Goal: Information Seeking & Learning: Learn about a topic

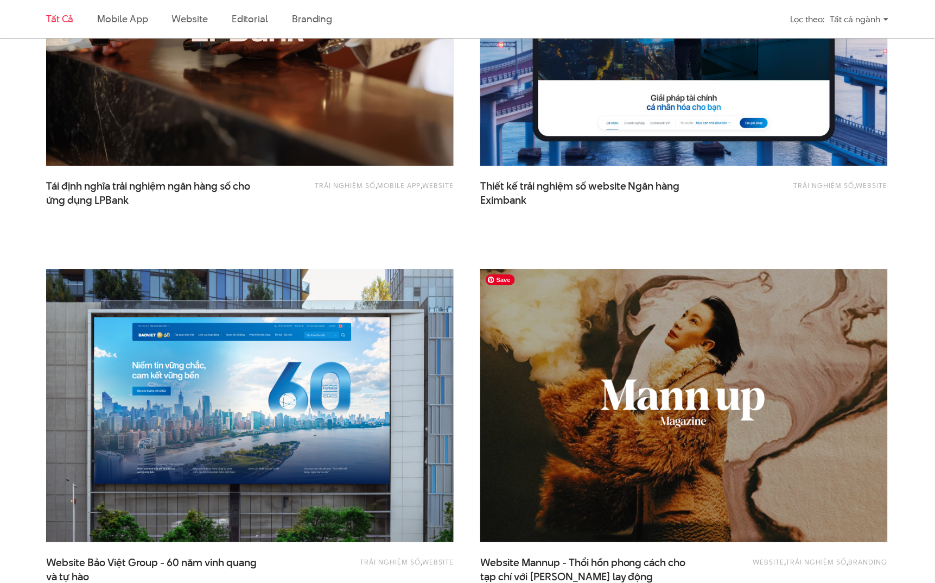
scroll to position [916, 0]
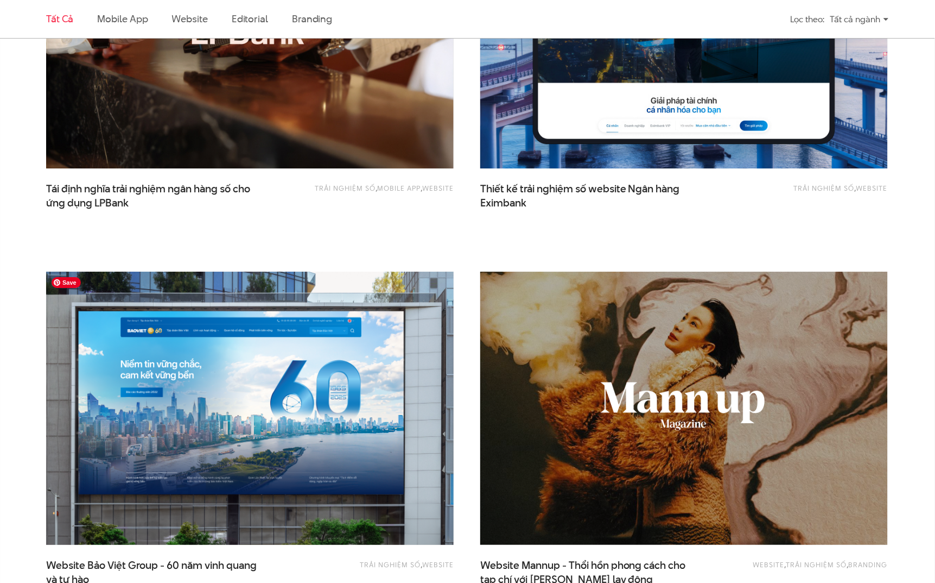
click at [400, 353] on img at bounding box center [250, 408] width 448 height 300
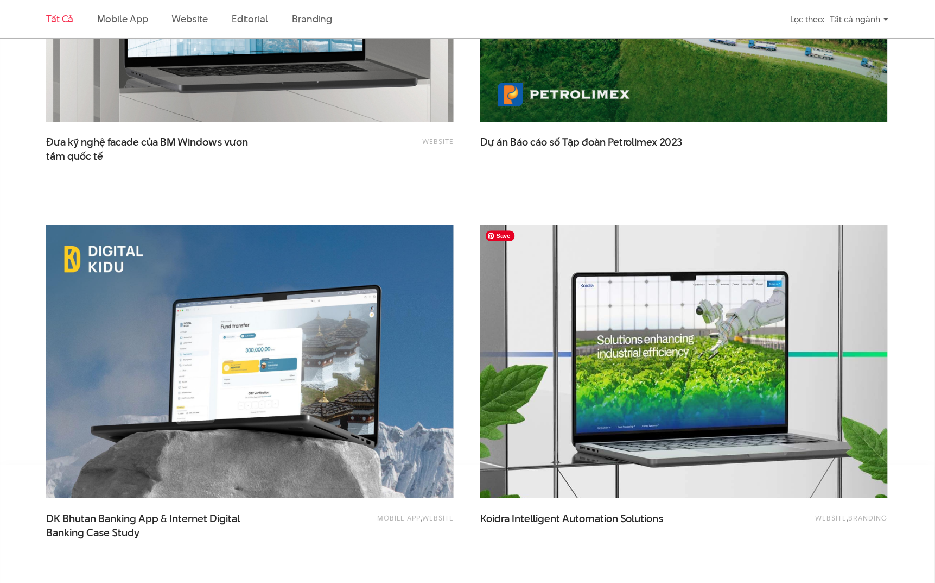
scroll to position [2094, 0]
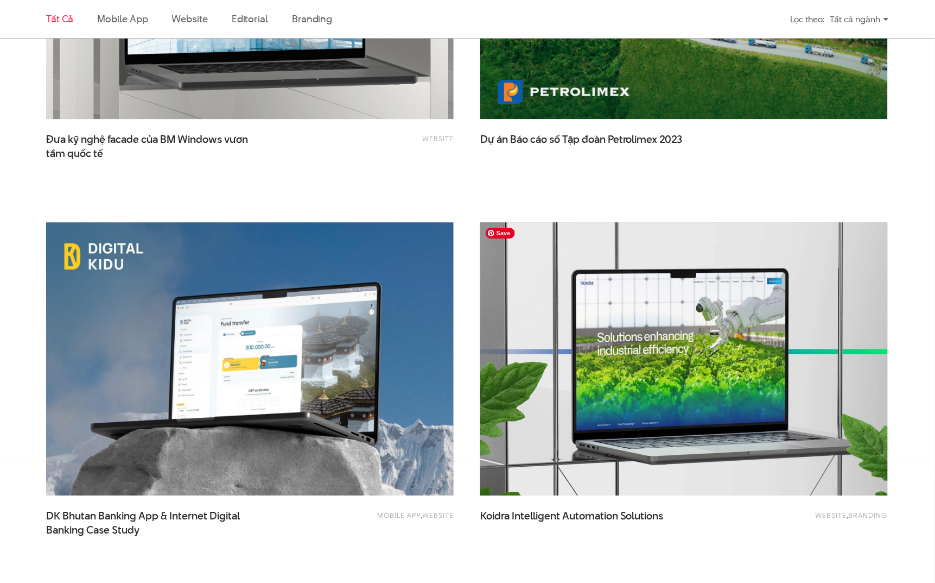
click at [615, 391] on img at bounding box center [684, 358] width 448 height 300
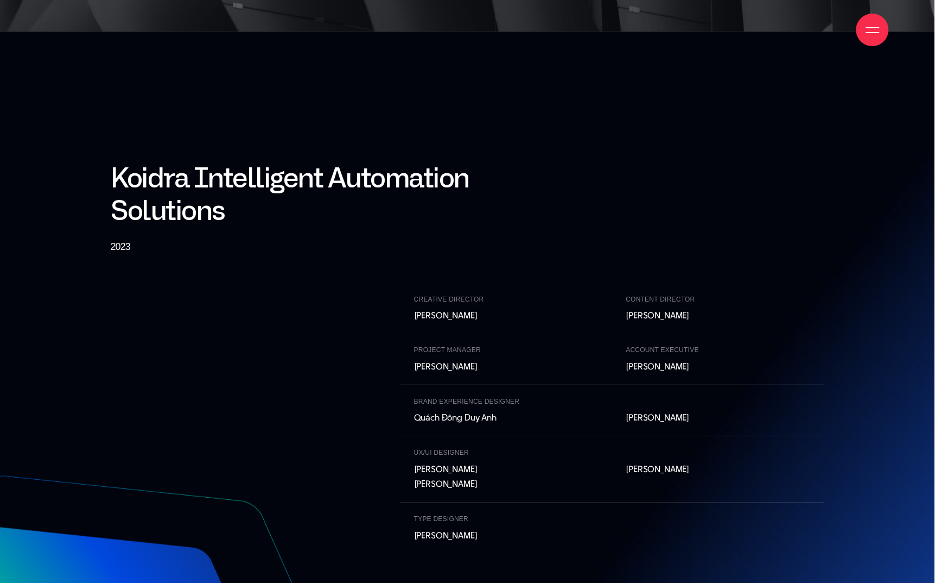
scroll to position [11068, 0]
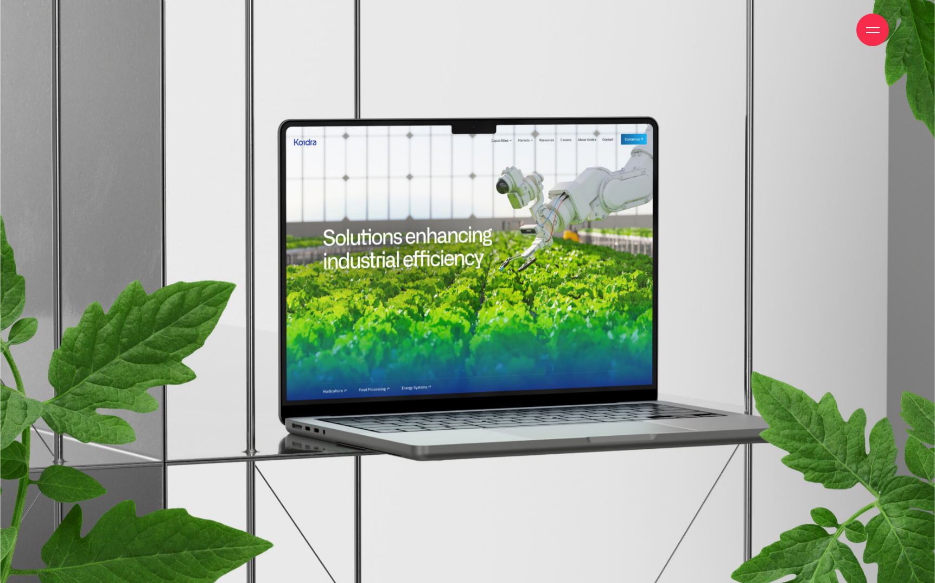
scroll to position [11068, 0]
